Goal: Information Seeking & Learning: Learn about a topic

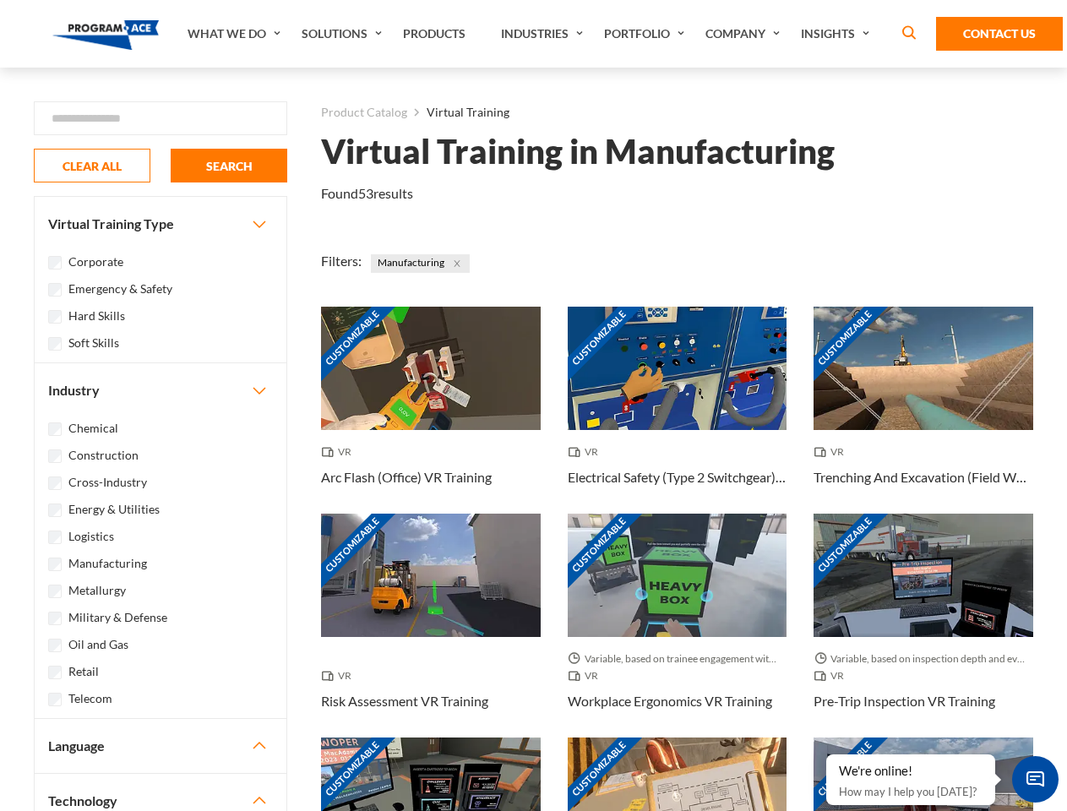
click at [236, 34] on link "What We Do" at bounding box center [236, 34] width 114 height 68
click at [344, 34] on link "Solutions" at bounding box center [343, 34] width 101 height 68
click at [544, 34] on link "Industries" at bounding box center [543, 34] width 103 height 68
click at [746, 34] on link "Company" at bounding box center [744, 34] width 95 height 68
click at [838, 34] on link "Insights" at bounding box center [837, 34] width 90 height 68
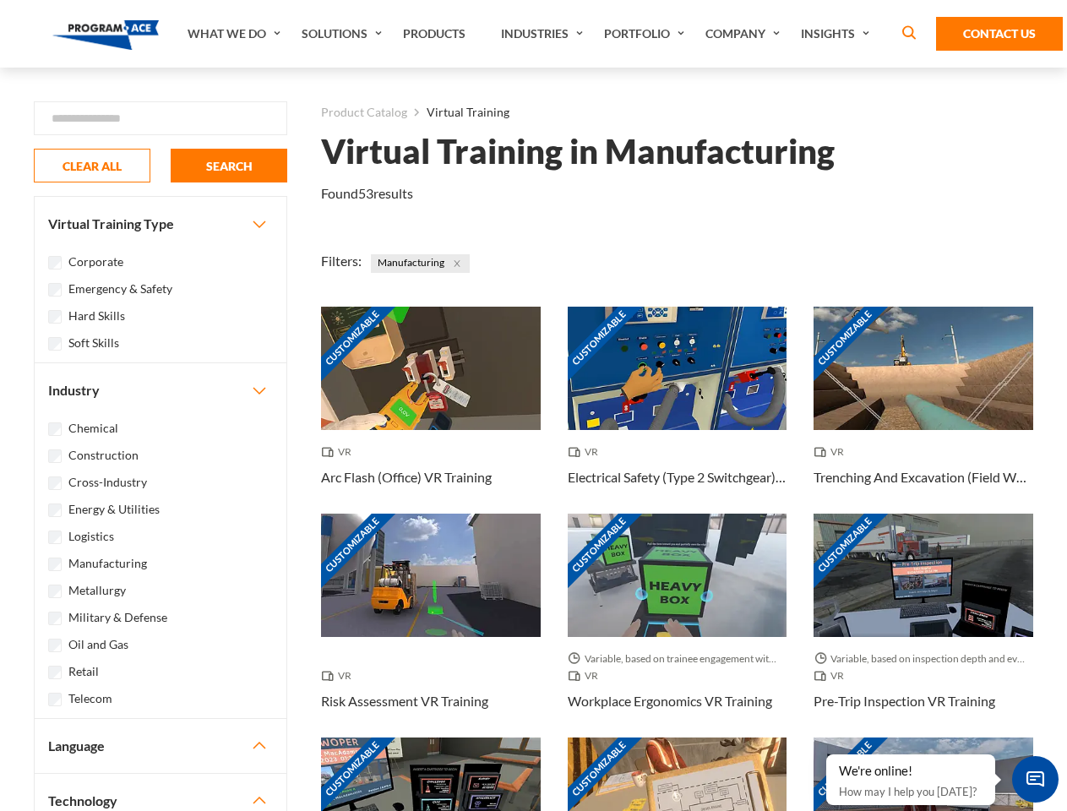
click at [0, 0] on div "Blog White Papers News" at bounding box center [0, 0] width 0 height 0
click at [0, 0] on strong "How Virtual Learning Can Enhance Workforce Productivity: A Guide for L&D Manage…" at bounding box center [0, 0] width 0 height 0
click at [1035, 779] on span "Minimize live chat window" at bounding box center [1035, 779] width 62 height 62
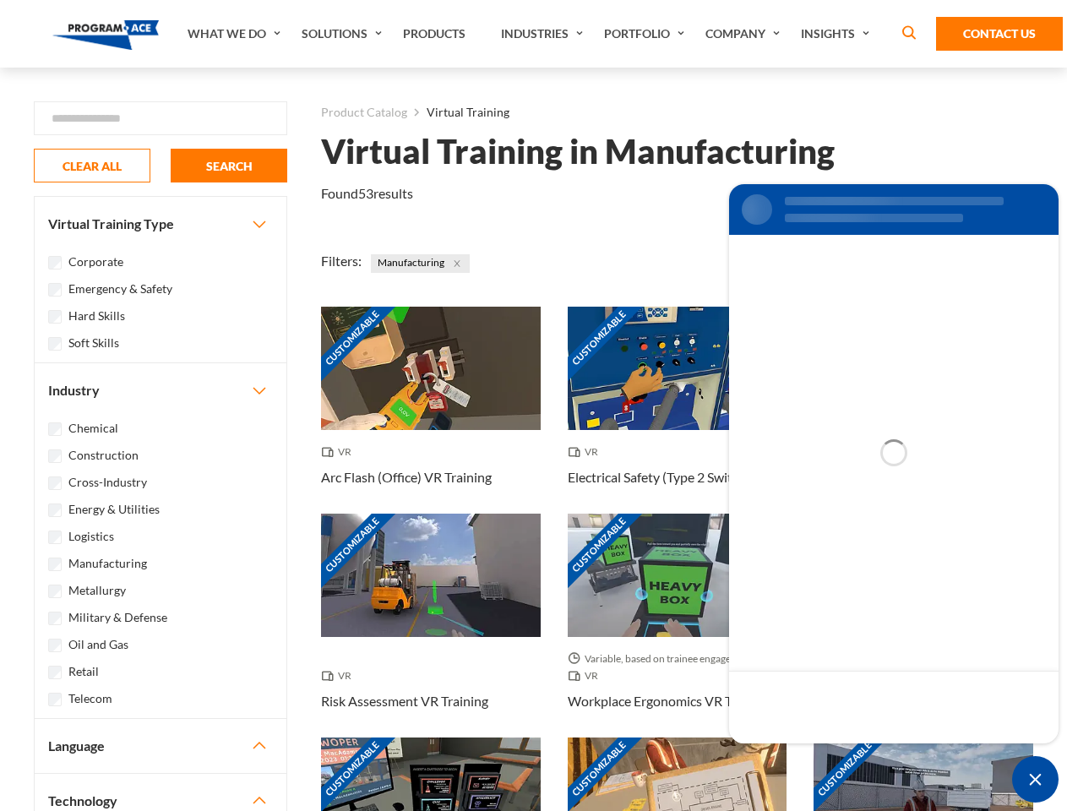
click at [827, 755] on div "Customizable" at bounding box center [923, 798] width 220 height 123
